Goal: Find specific page/section: Find specific page/section

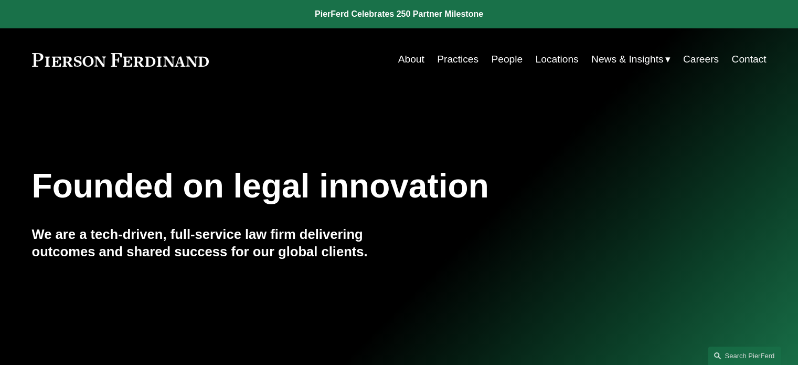
click at [699, 60] on link "Careers" at bounding box center [701, 59] width 36 height 20
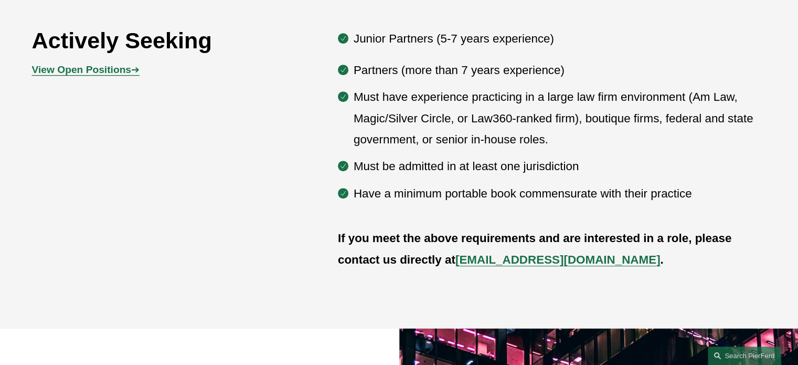
scroll to position [577, 0]
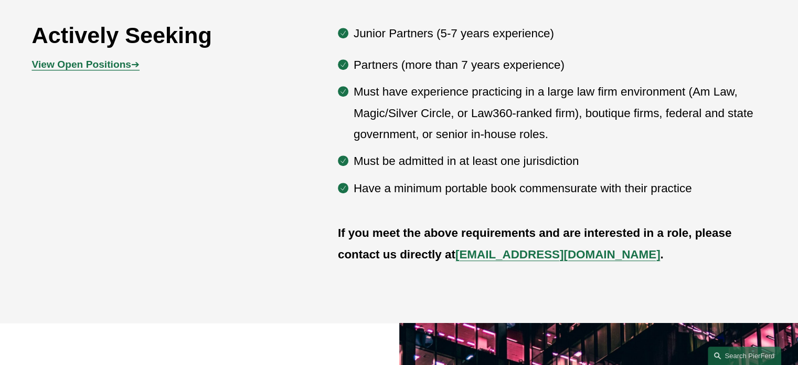
click at [57, 65] on strong "View Open Positions" at bounding box center [81, 64] width 99 height 11
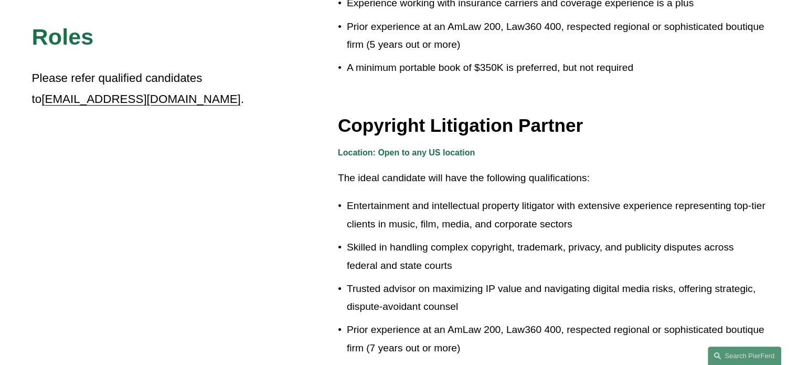
scroll to position [1101, 0]
